Goal: Communication & Community: Answer question/provide support

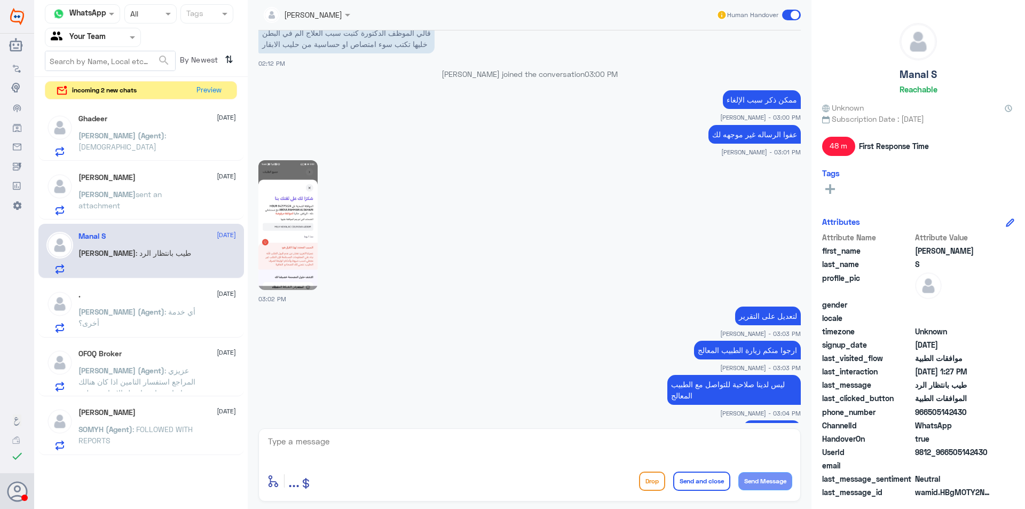
scroll to position [1206, 0]
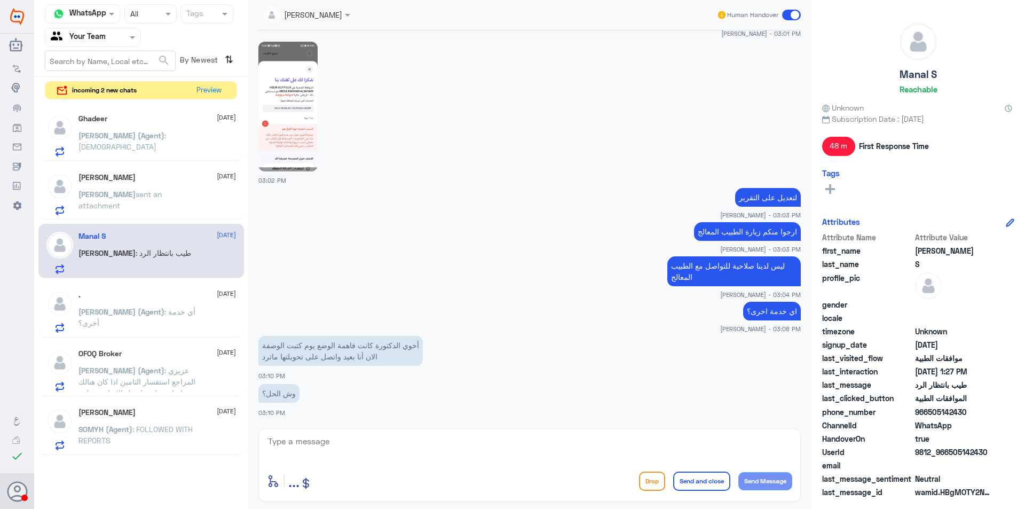
click at [150, 305] on div ". [DATE] [PERSON_NAME] (Agent) : أي خدمة أخرى؟" at bounding box center [157, 312] width 158 height 42
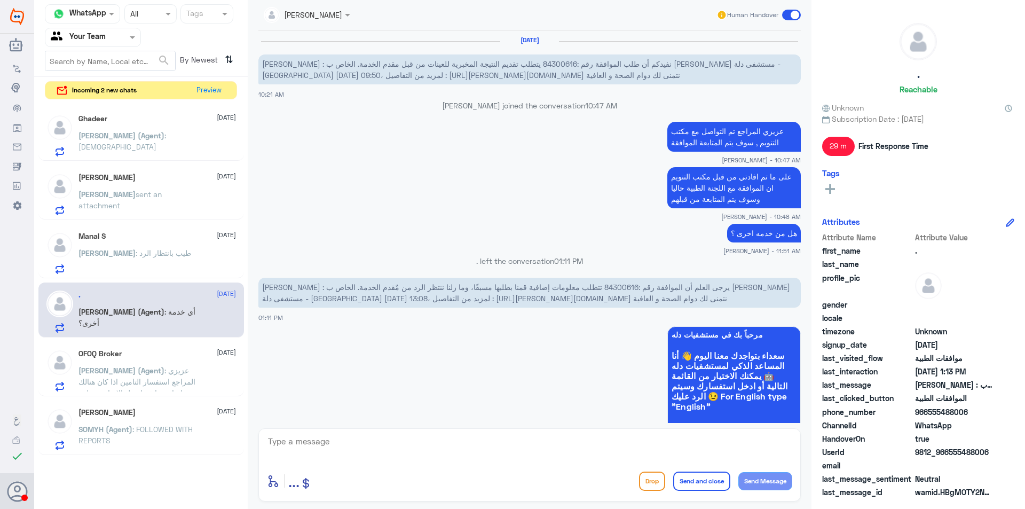
scroll to position [777, 0]
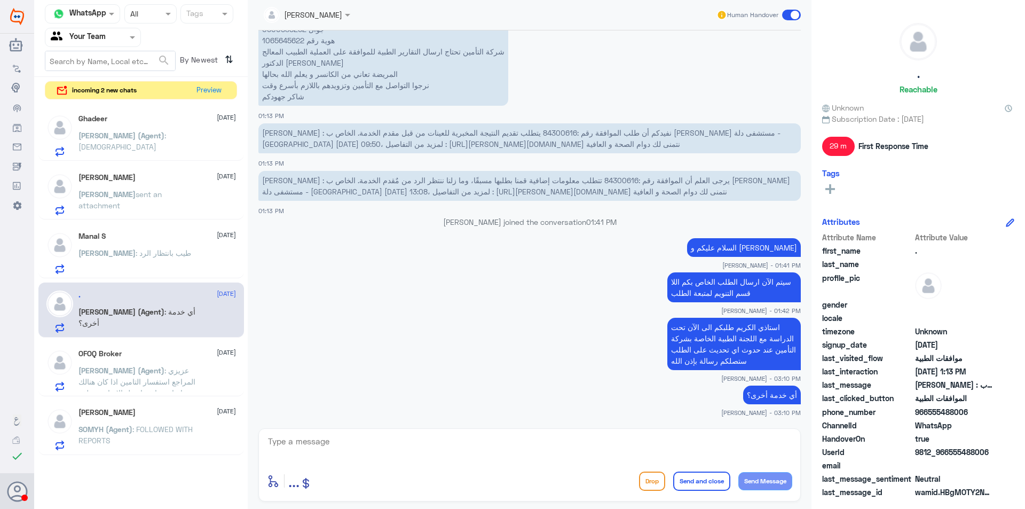
click at [187, 388] on p "[PERSON_NAME] (Agent) : [PERSON_NAME] استفسار التامين اذا كان هنالك اصابة سابقة…" at bounding box center [138, 378] width 120 height 27
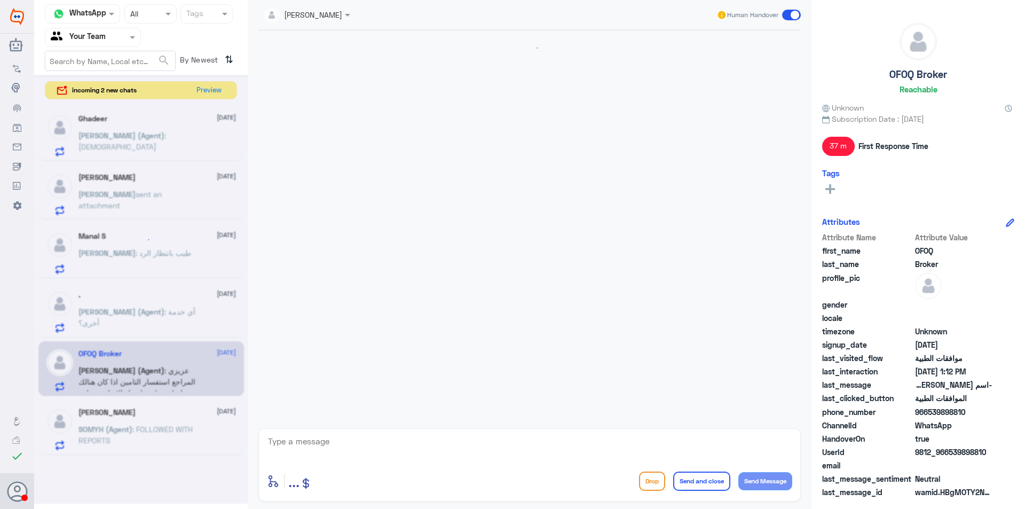
scroll to position [344, 0]
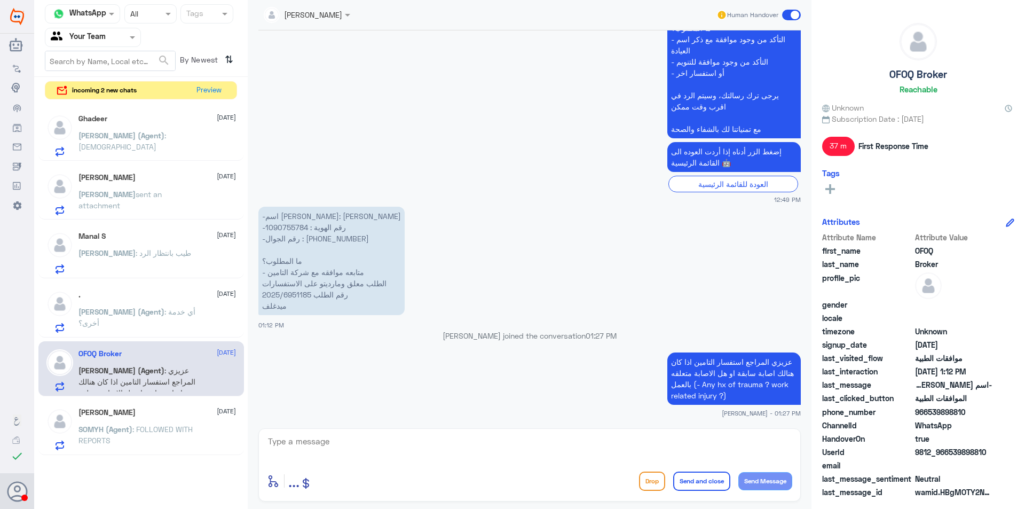
click at [190, 433] on span ": FOLLOWED WITH REPORTS" at bounding box center [135, 435] width 114 height 20
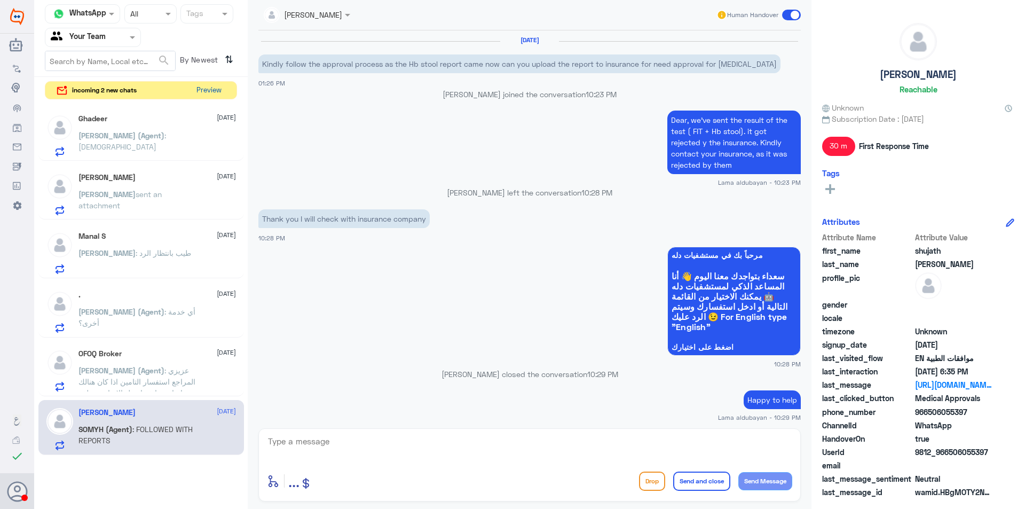
scroll to position [780, 0]
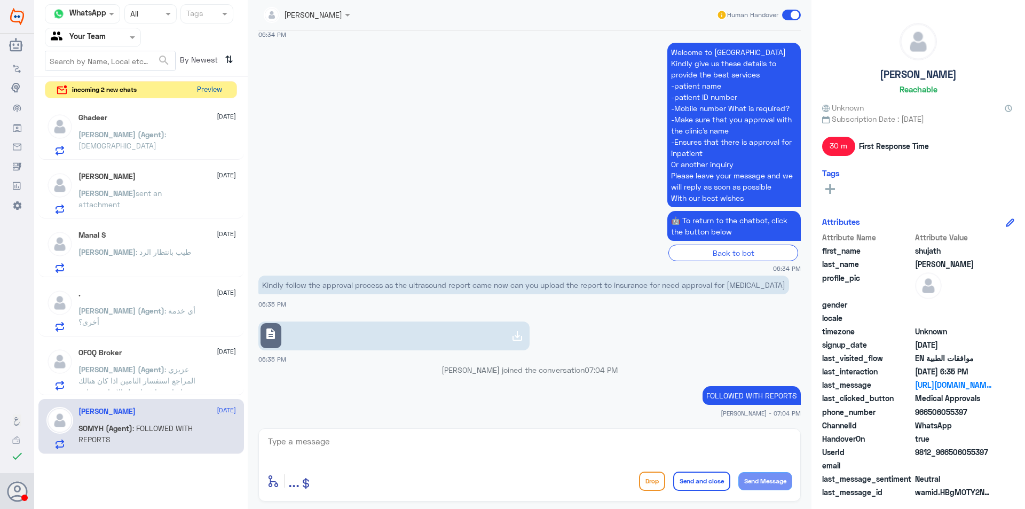
click at [208, 89] on button "Preview" at bounding box center [209, 90] width 33 height 17
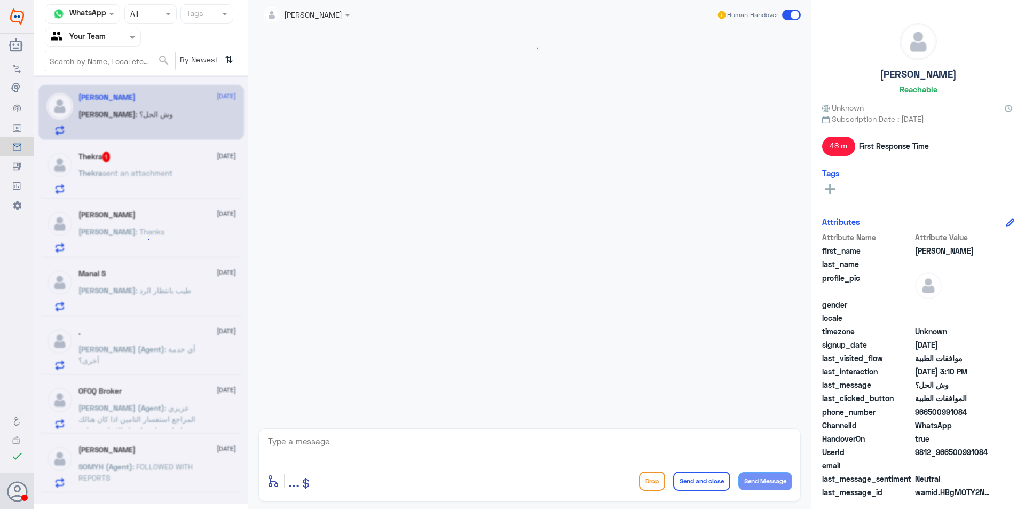
scroll to position [888, 0]
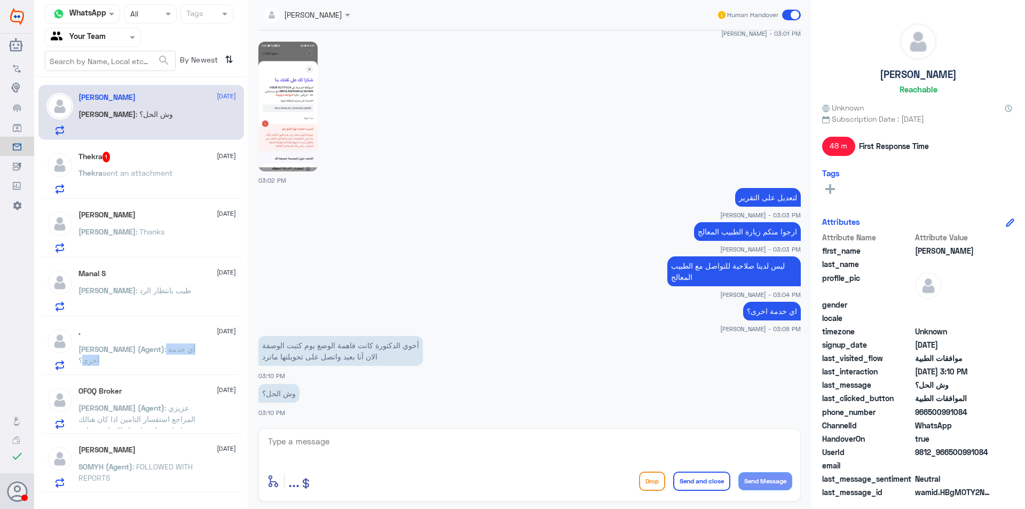
click at [146, 358] on p "[PERSON_NAME] (Agent) : أي خدمة أخرى؟" at bounding box center [138, 356] width 120 height 27
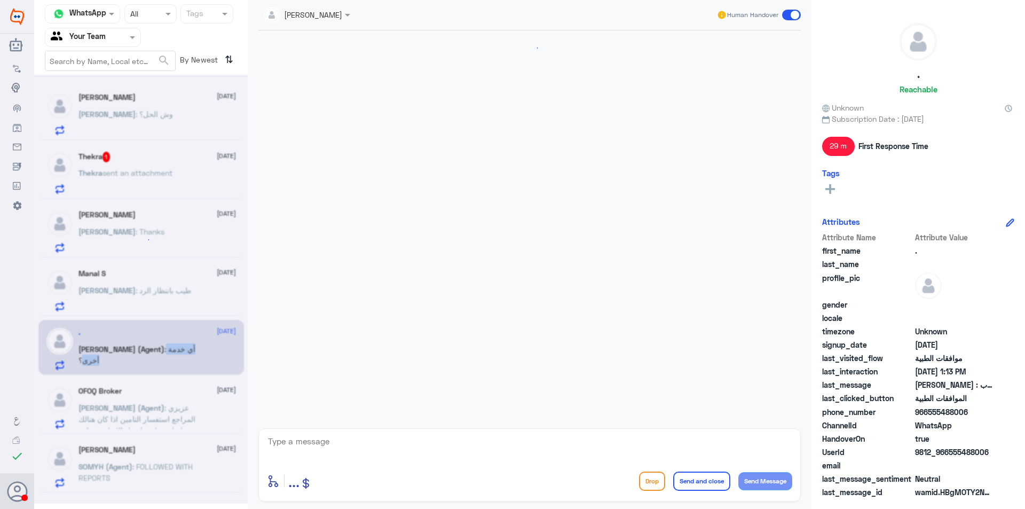
scroll to position [777, 0]
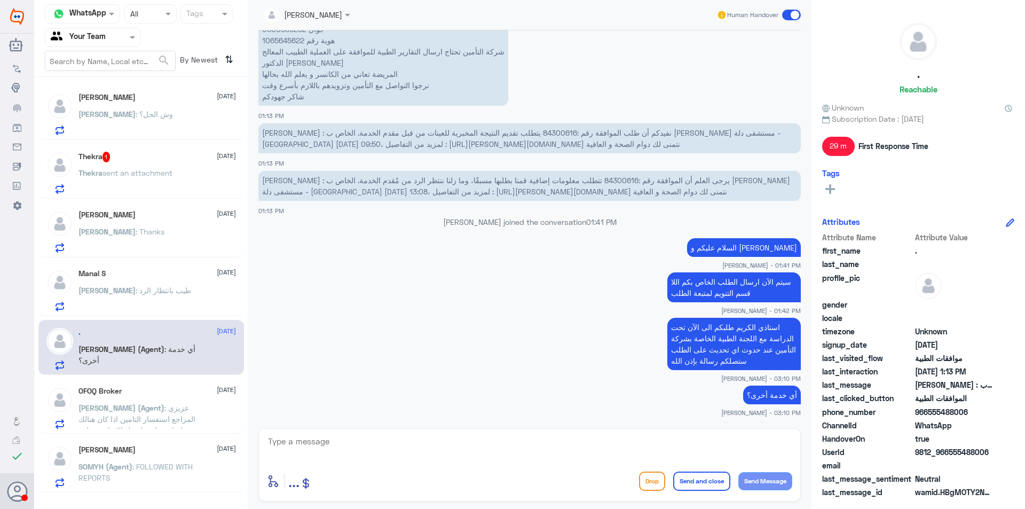
click at [150, 288] on span ": طيب بانتظار الرد" at bounding box center [164, 290] width 56 height 9
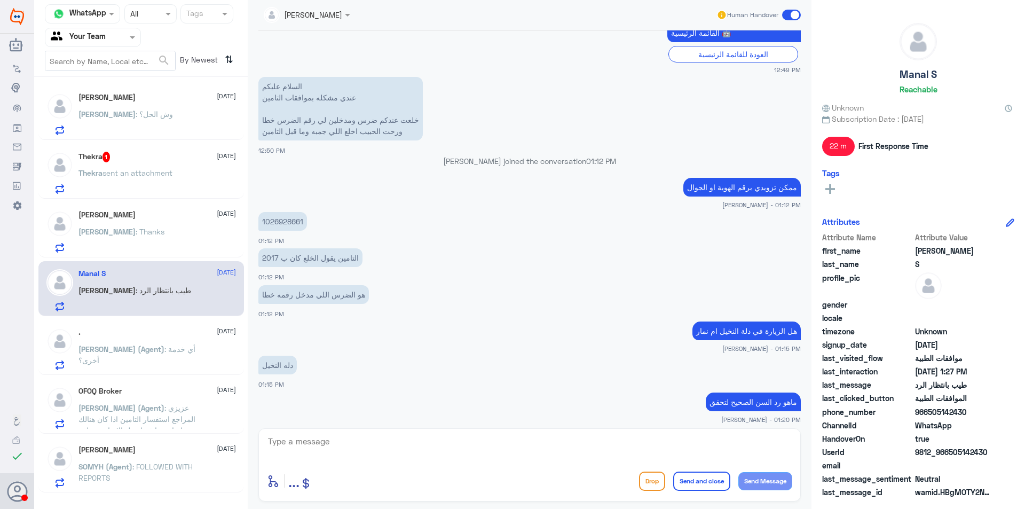
scroll to position [531, 0]
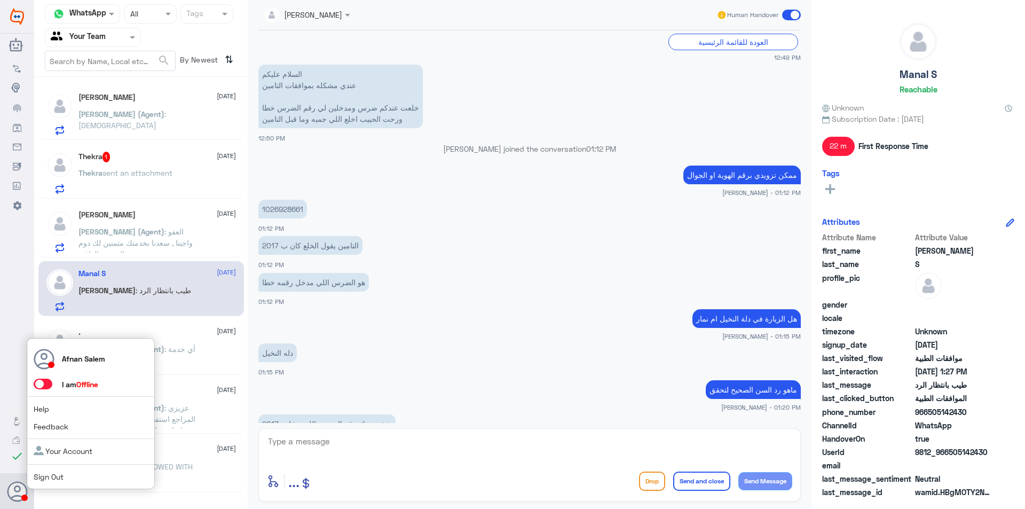
click at [44, 474] on link "Sign Out" at bounding box center [49, 476] width 30 height 9
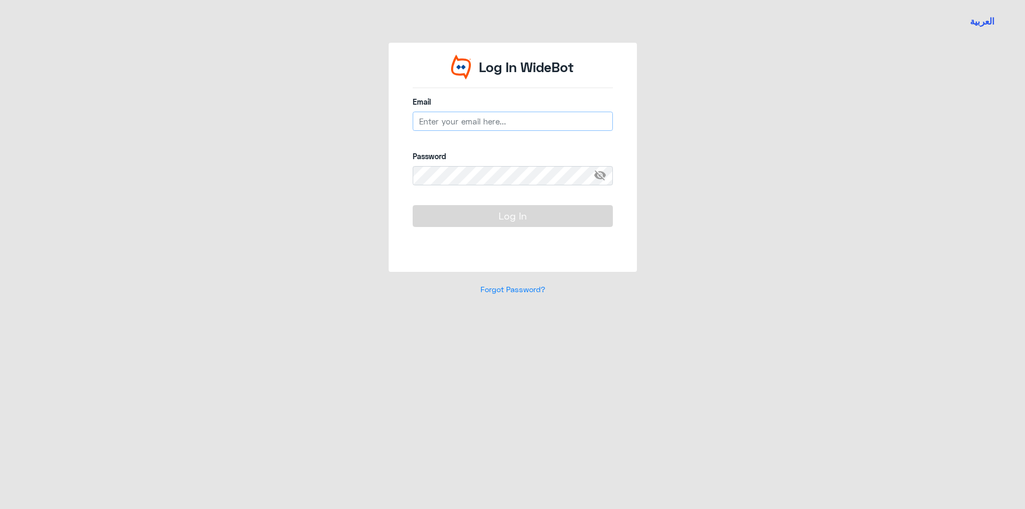
type input "[EMAIL_ADDRESS][DOMAIN_NAME]"
